Goal: Find specific page/section: Find specific page/section

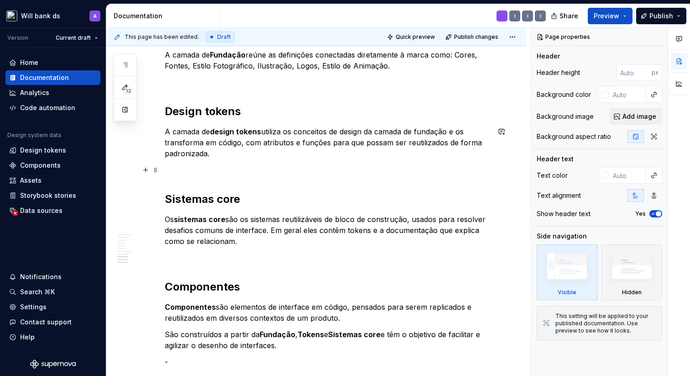
scroll to position [717, 0]
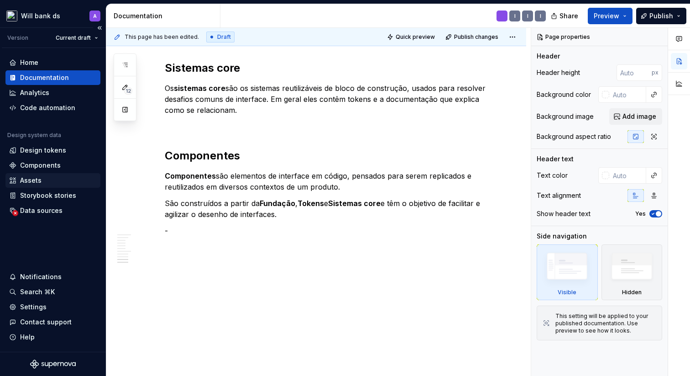
click at [39, 181] on div "Assets" at bounding box center [30, 180] width 21 height 9
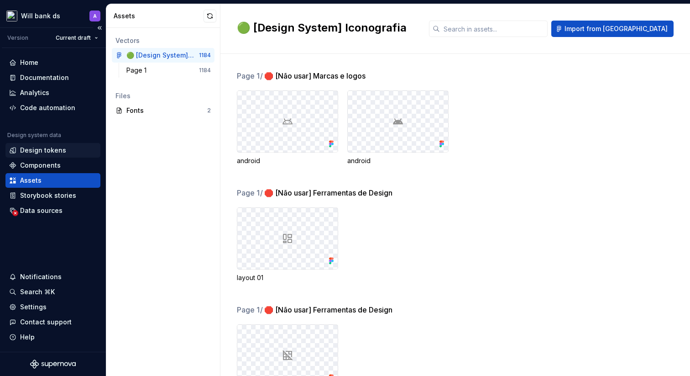
click at [66, 153] on div "Design tokens" at bounding box center [53, 150] width 88 height 9
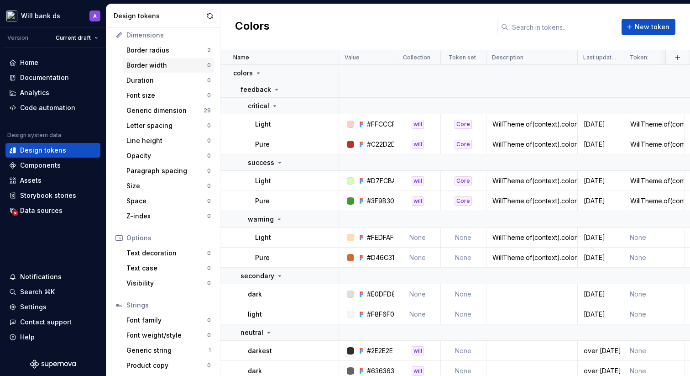
scroll to position [124, 0]
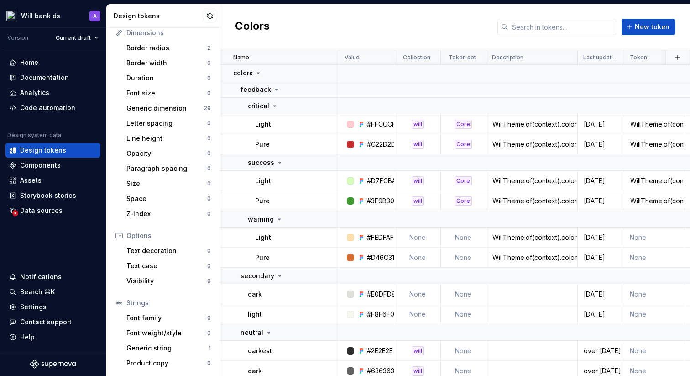
click at [134, 303] on div "Strings" at bounding box center [168, 302] width 84 height 9
click at [74, 76] on div "Documentation" at bounding box center [53, 77] width 88 height 9
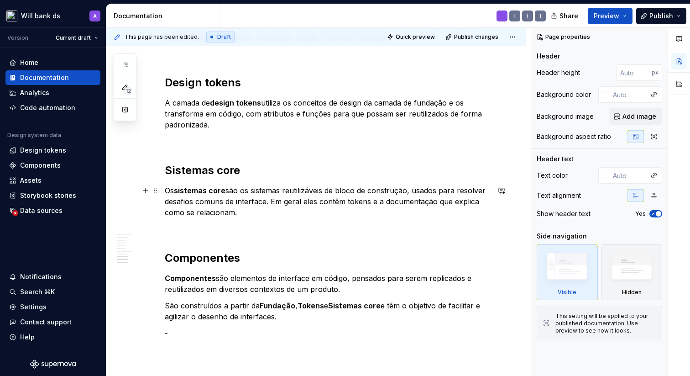
scroll to position [717, 0]
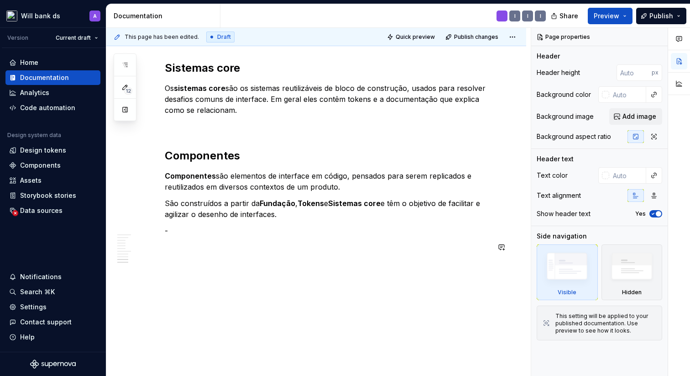
type textarea "*"
